Goal: Task Accomplishment & Management: Complete application form

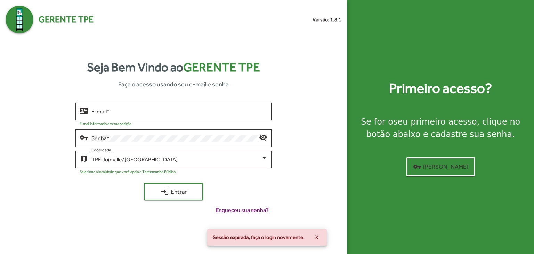
click at [191, 162] on div "TPE Joinville/[GEOGRAPHIC_DATA]" at bounding box center [176, 160] width 170 height 6
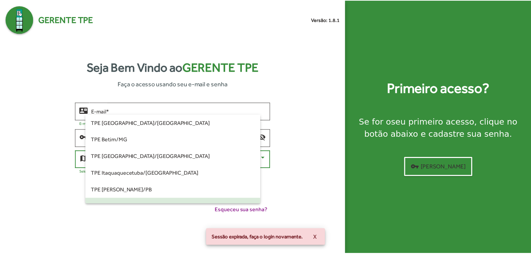
scroll to position [47, 0]
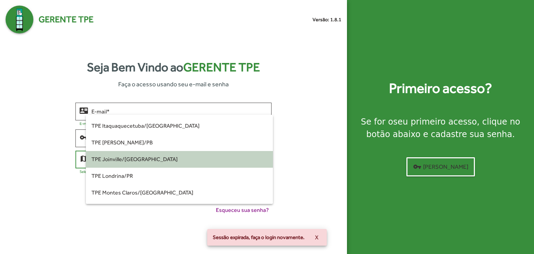
click at [192, 161] on span "TPE Joinville/[GEOGRAPHIC_DATA]" at bounding box center [179, 159] width 176 height 17
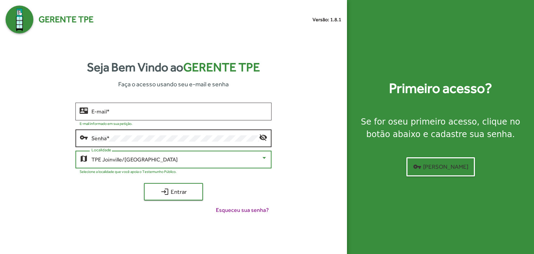
click at [174, 135] on div "Senha *" at bounding box center [175, 137] width 168 height 19
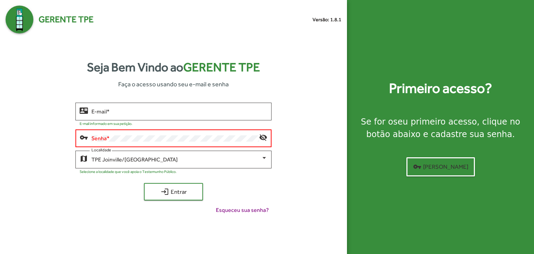
click at [162, 134] on div "Senha *" at bounding box center [175, 137] width 168 height 19
click at [159, 117] on div "E-mail *" at bounding box center [179, 110] width 176 height 19
click at [156, 109] on input "E-mail *" at bounding box center [179, 112] width 176 height 6
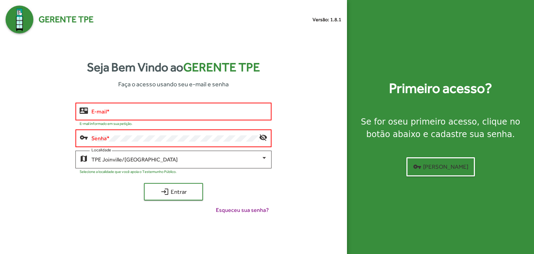
type input "**********"
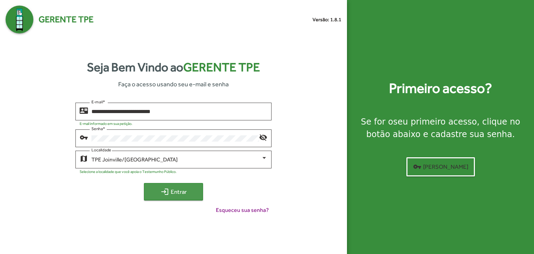
click at [194, 192] on span "login Entrar" at bounding box center [173, 191] width 47 height 13
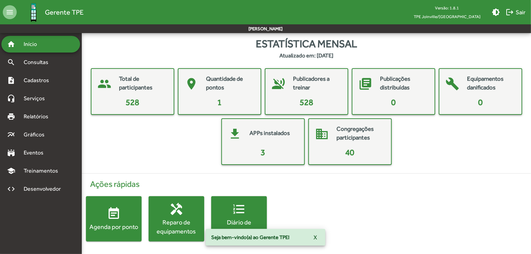
click at [115, 136] on div "people Total de participantes 528 place Quantidade de pontos 1 voice_over_off P…" at bounding box center [306, 116] width 438 height 97
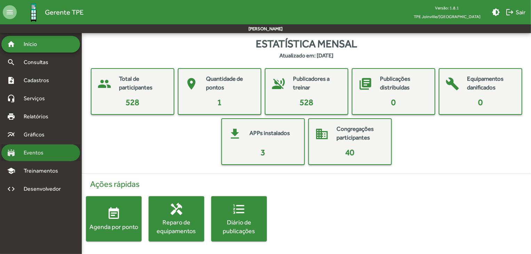
click at [34, 153] on span "Eventos" at bounding box center [35, 153] width 33 height 8
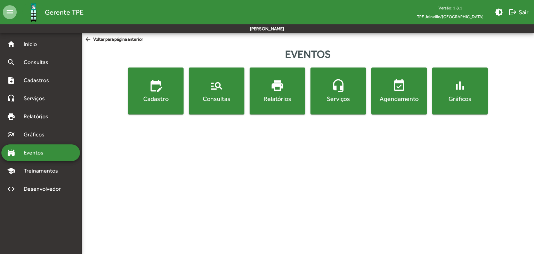
click at [217, 107] on button "manage_search Consultas" at bounding box center [217, 90] width 56 height 47
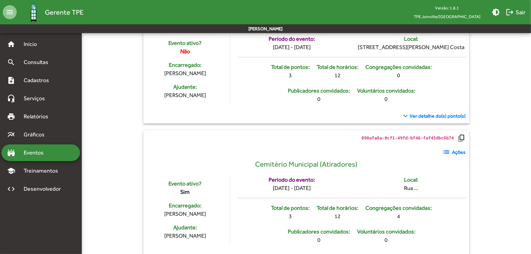
scroll to position [166, 0]
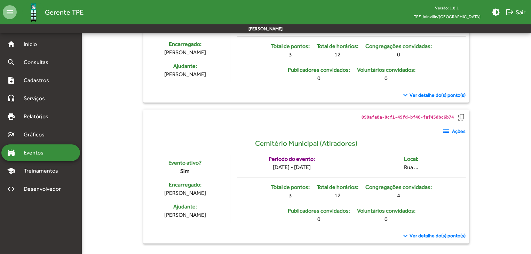
click at [423, 236] on span "Ver detalhe do(s) ponto(s)" at bounding box center [438, 235] width 56 height 7
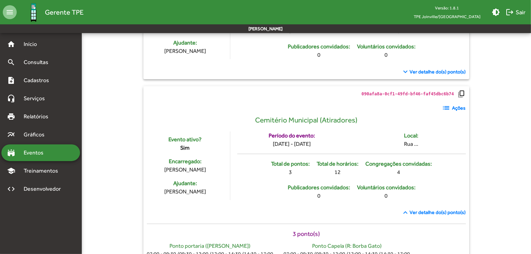
scroll to position [198, 0]
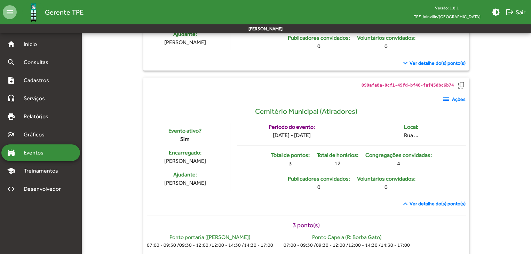
click at [450, 99] on mat-icon "list" at bounding box center [446, 99] width 8 height 8
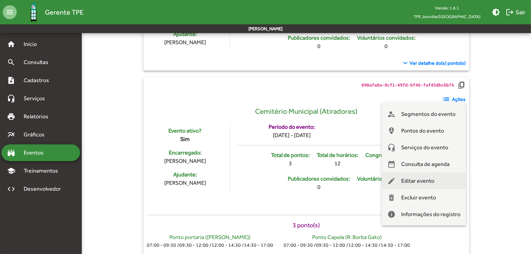
click at [419, 183] on span "Editar evento" at bounding box center [417, 181] width 33 height 17
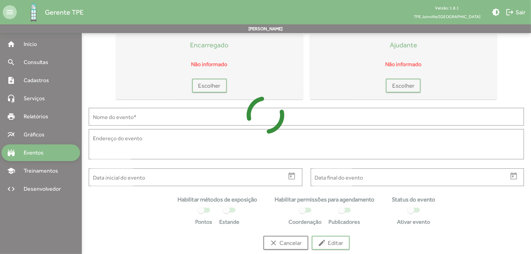
type input "**********"
type textarea "*******"
type input "**********"
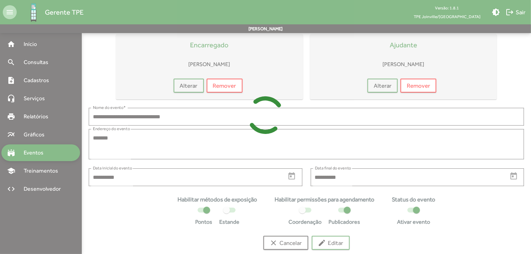
scroll to position [45, 0]
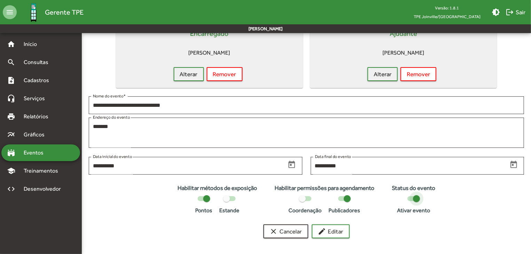
click at [418, 198] on div at bounding box center [416, 198] width 7 height 7
click at [329, 231] on span "edit Editar" at bounding box center [330, 231] width 25 height 13
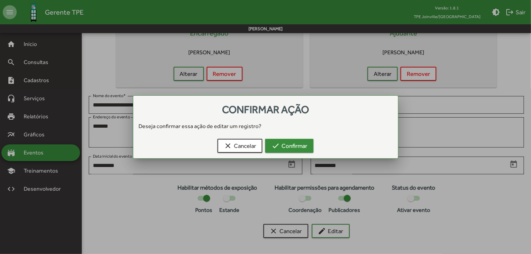
click at [303, 148] on span "check Confirmar" at bounding box center [289, 145] width 36 height 13
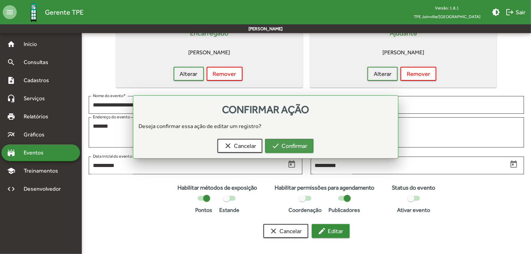
scroll to position [45, 0]
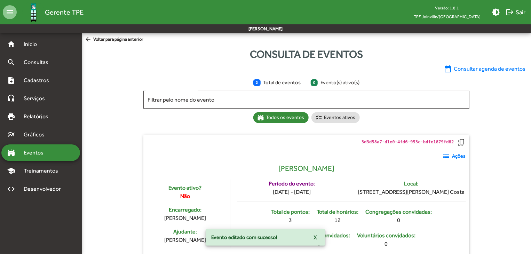
scroll to position [166, 0]
